Goal: Task Accomplishment & Management: Use online tool/utility

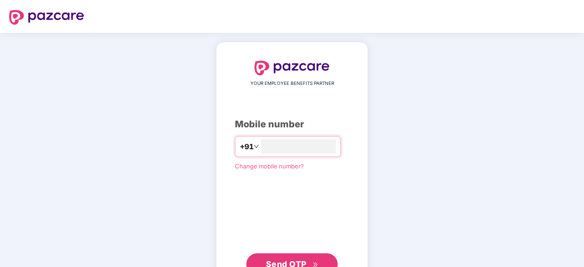
type input "**********"
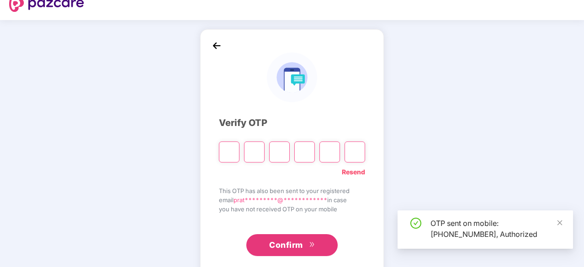
scroll to position [15, 0]
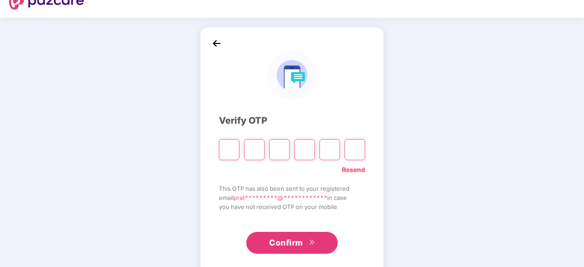
type input "*"
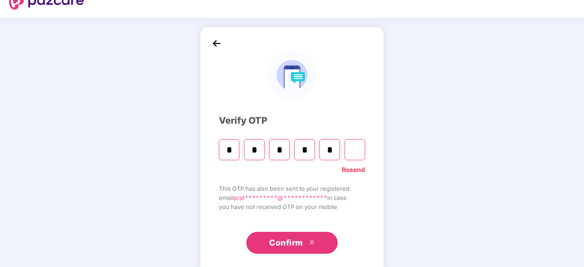
type input "*"
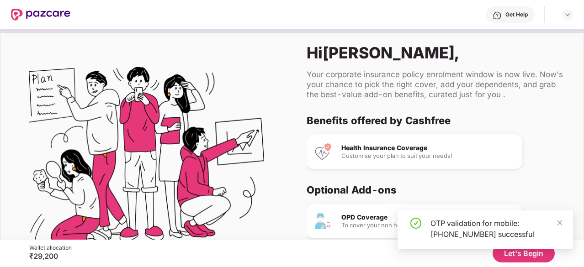
scroll to position [53, 0]
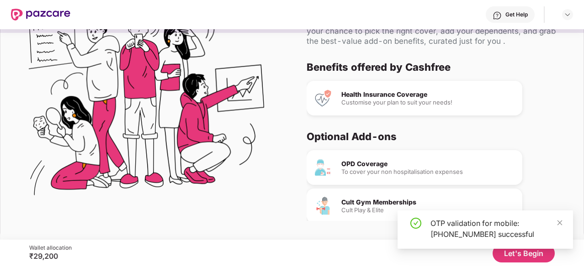
click at [534, 259] on button "Let's Begin" at bounding box center [523, 253] width 62 height 18
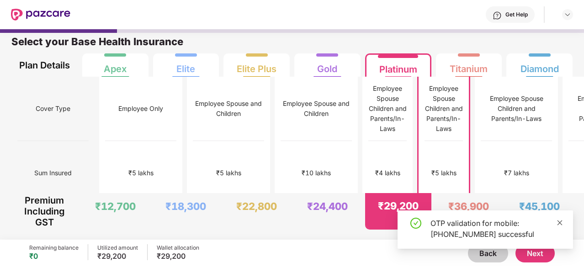
click at [562, 222] on icon "close" at bounding box center [559, 223] width 6 height 6
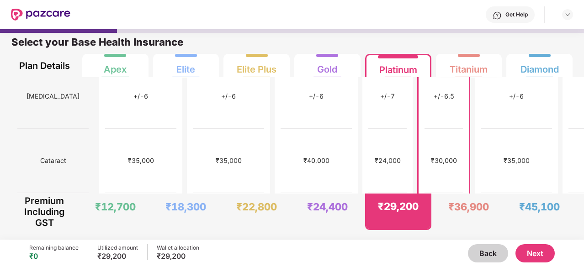
scroll to position [529, 0]
